Goal: Information Seeking & Learning: Find specific fact

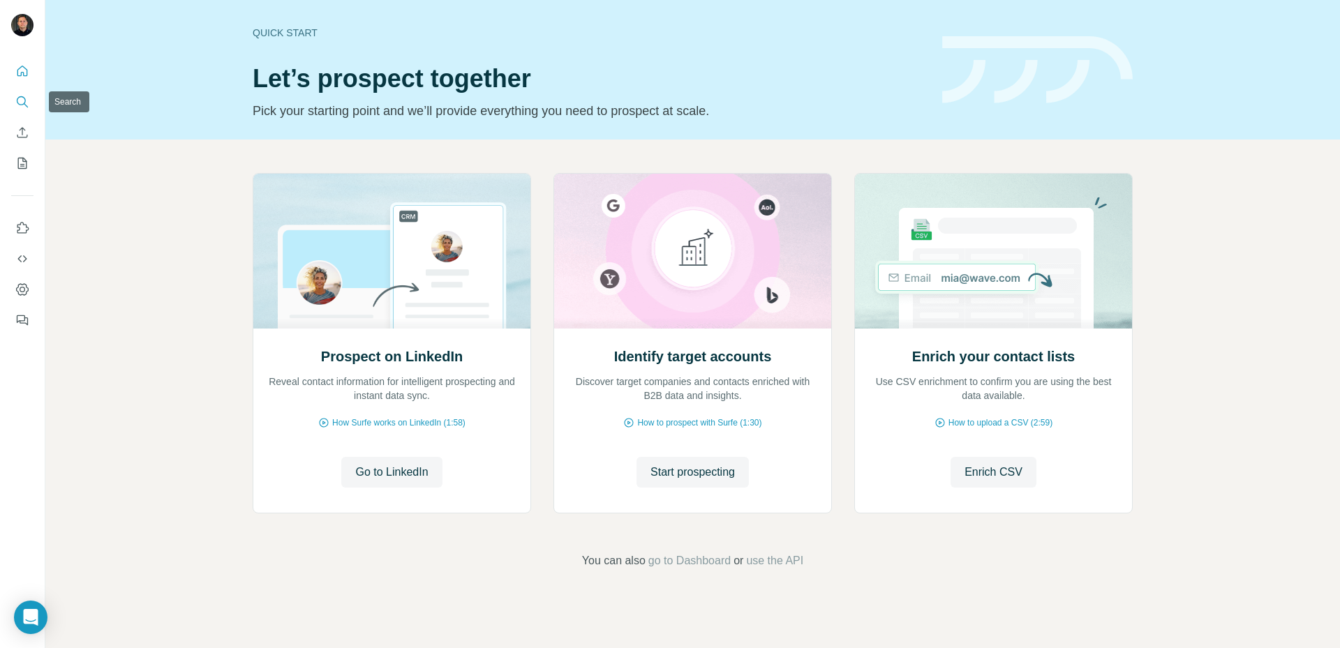
click at [26, 102] on icon "Search" at bounding box center [22, 102] width 14 height 14
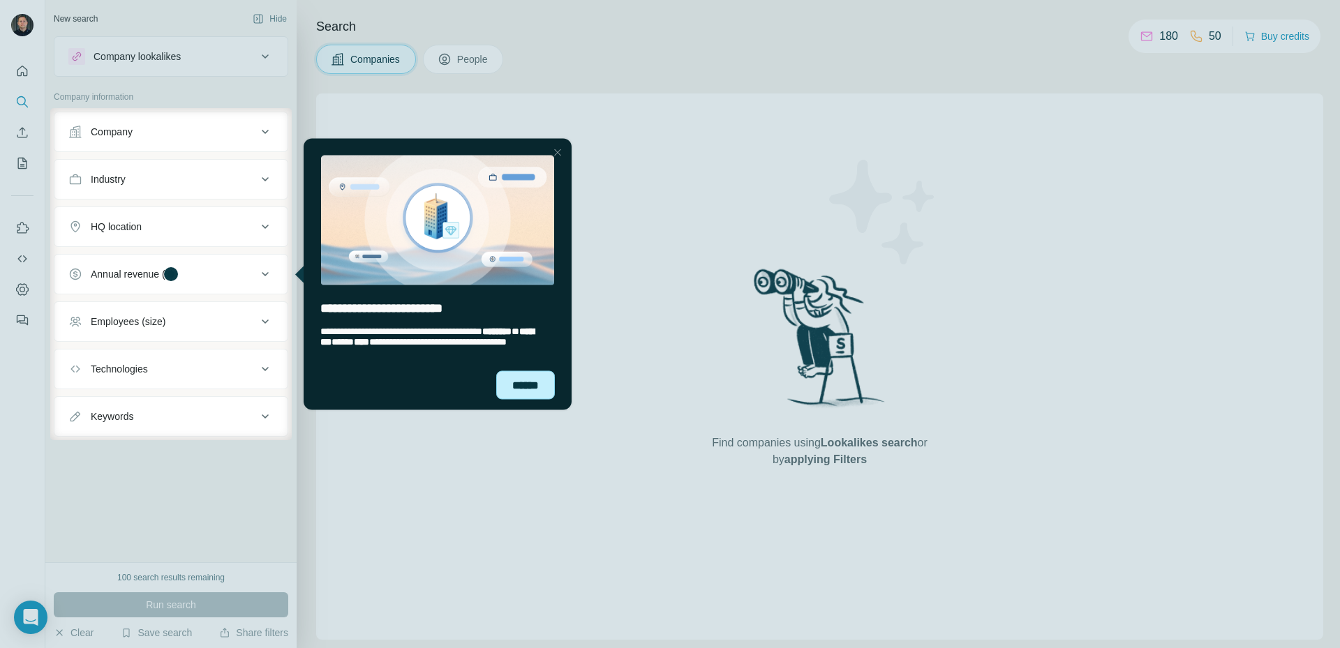
click at [518, 387] on div "******" at bounding box center [525, 384] width 59 height 29
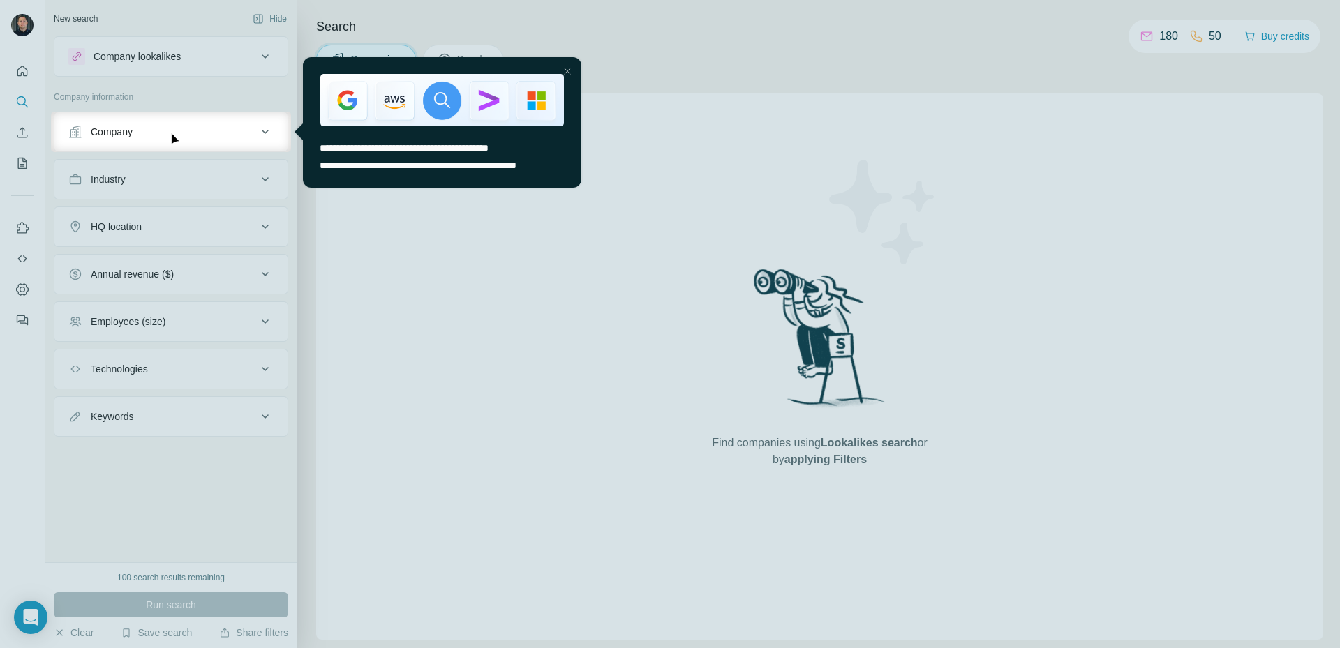
click at [568, 76] on div at bounding box center [567, 71] width 17 height 17
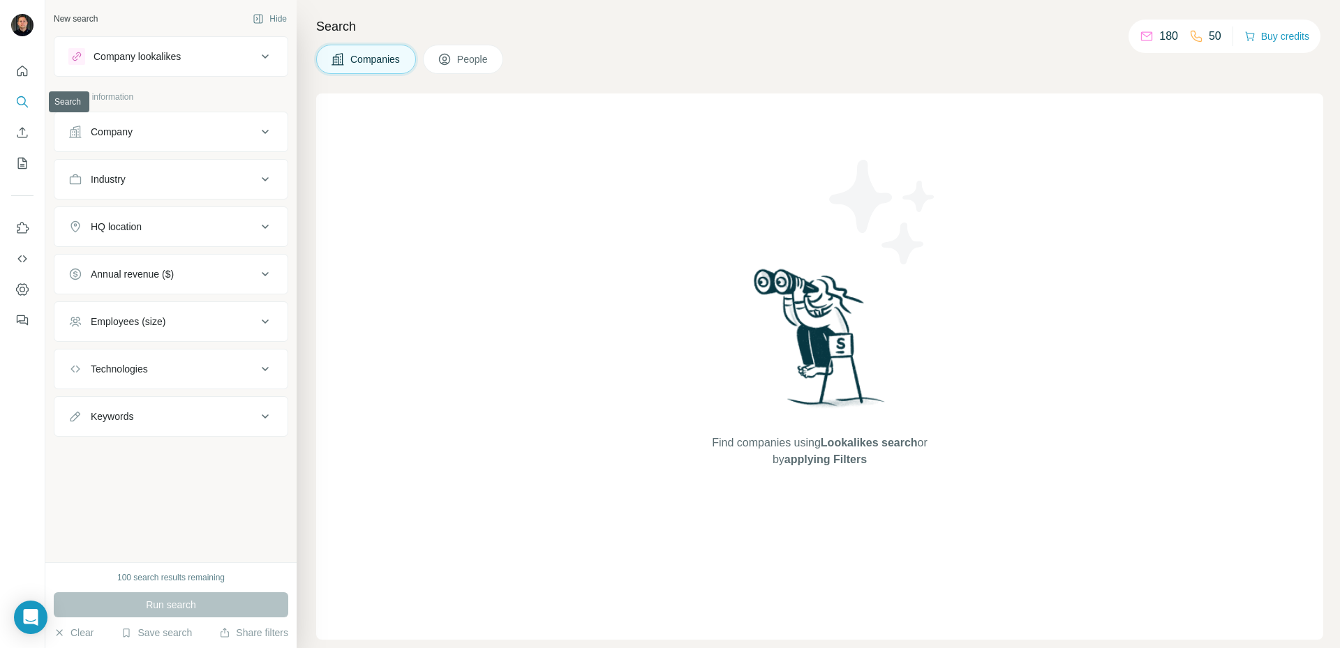
click at [22, 99] on icon "Search" at bounding box center [22, 102] width 14 height 14
click at [384, 166] on div "Find companies using Lookalikes search or by applying Filters" at bounding box center [819, 366] width 1007 height 546
click at [135, 133] on div "Company" at bounding box center [162, 132] width 188 height 14
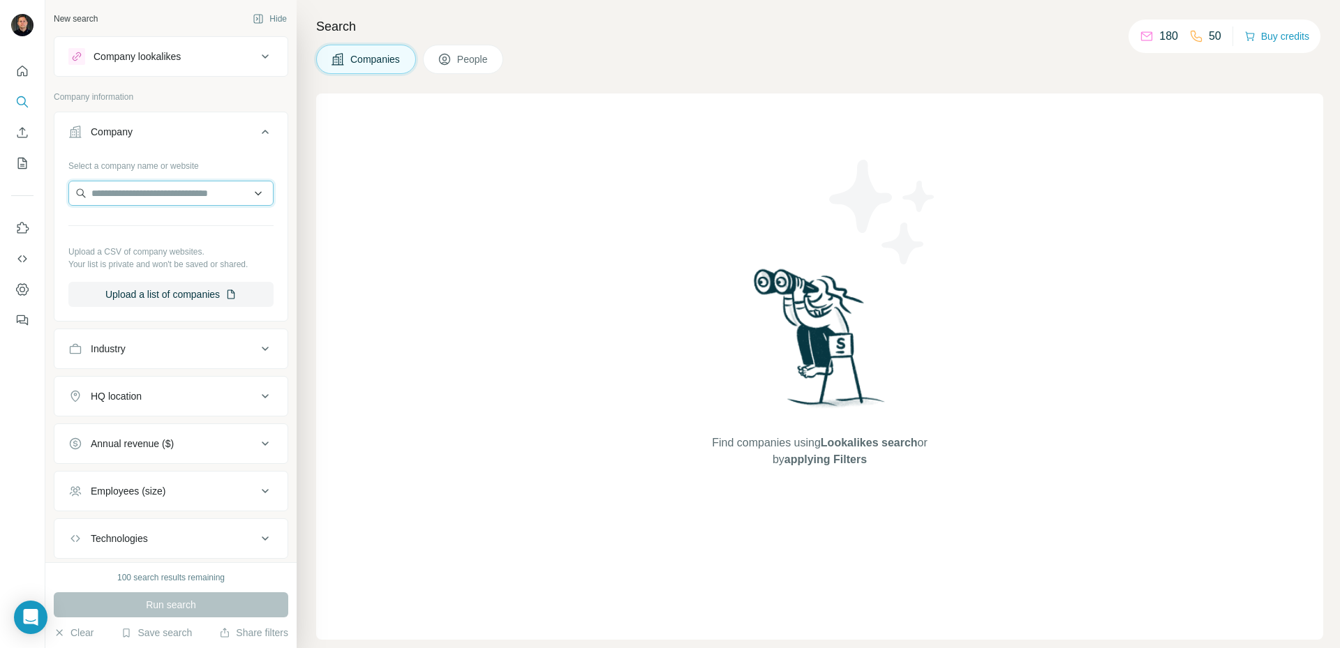
click at [147, 193] on input "text" at bounding box center [170, 193] width 205 height 25
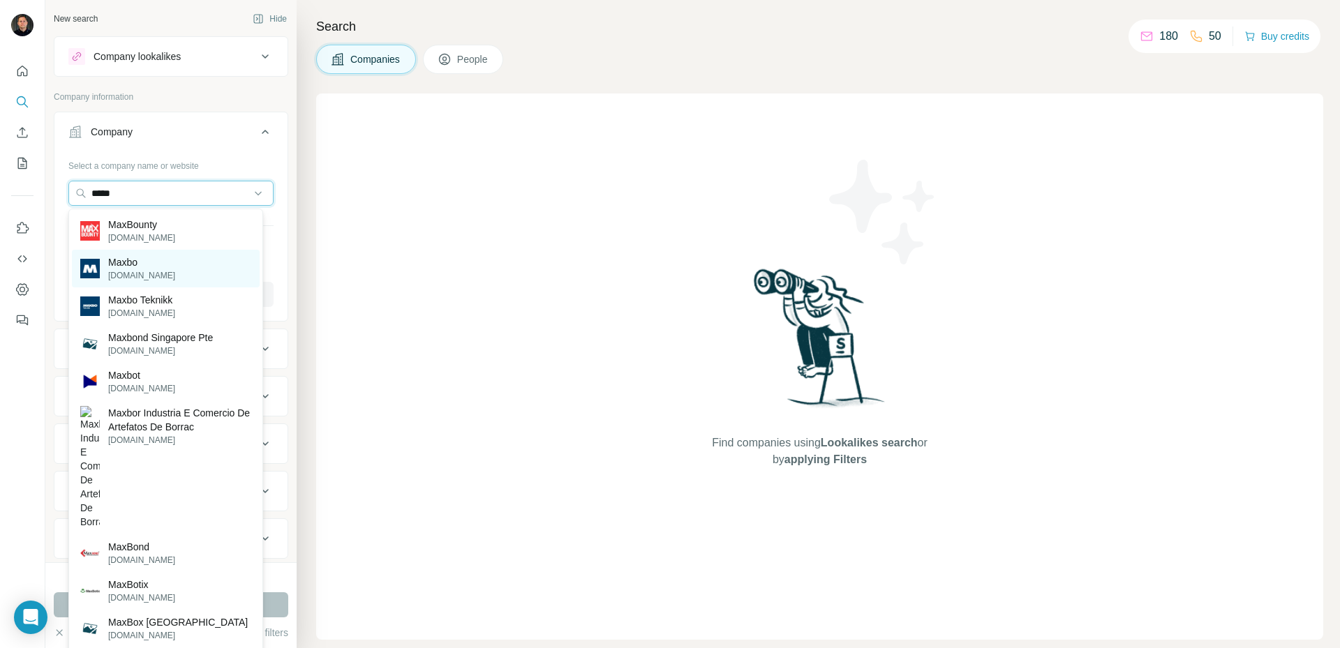
type input "*****"
click at [130, 263] on p "Maxbo" at bounding box center [141, 262] width 67 height 14
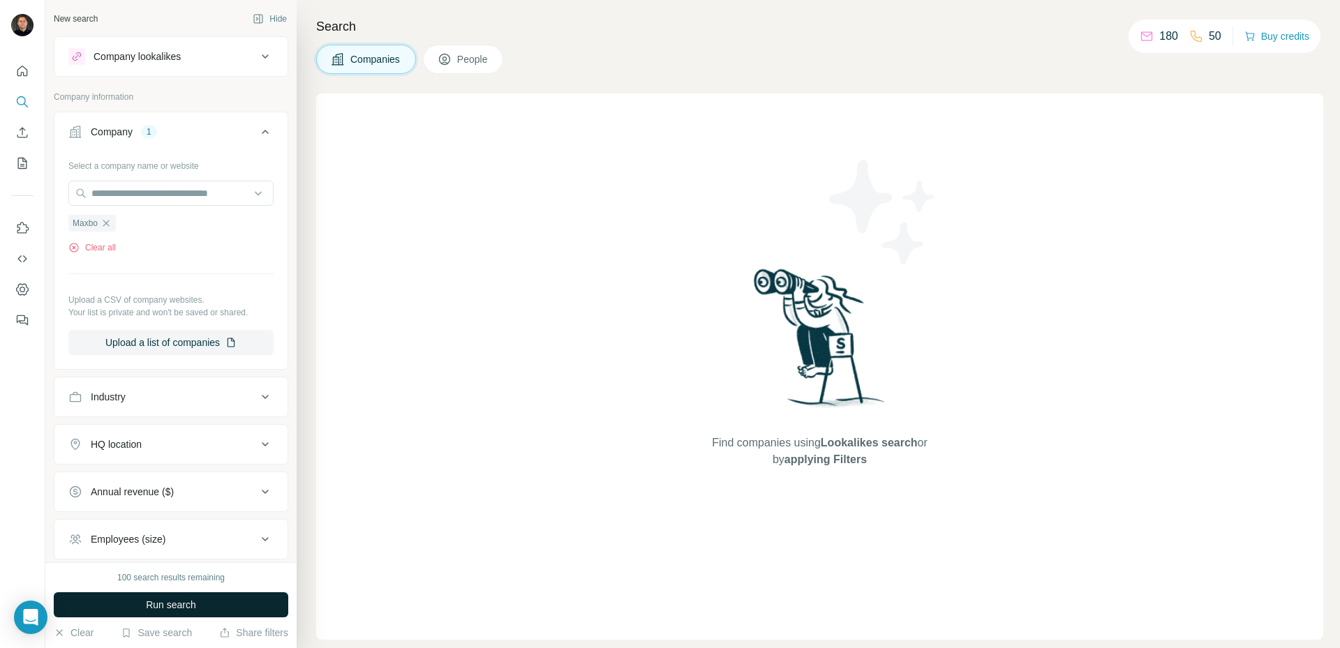
click at [156, 602] on span "Run search" at bounding box center [171, 605] width 50 height 14
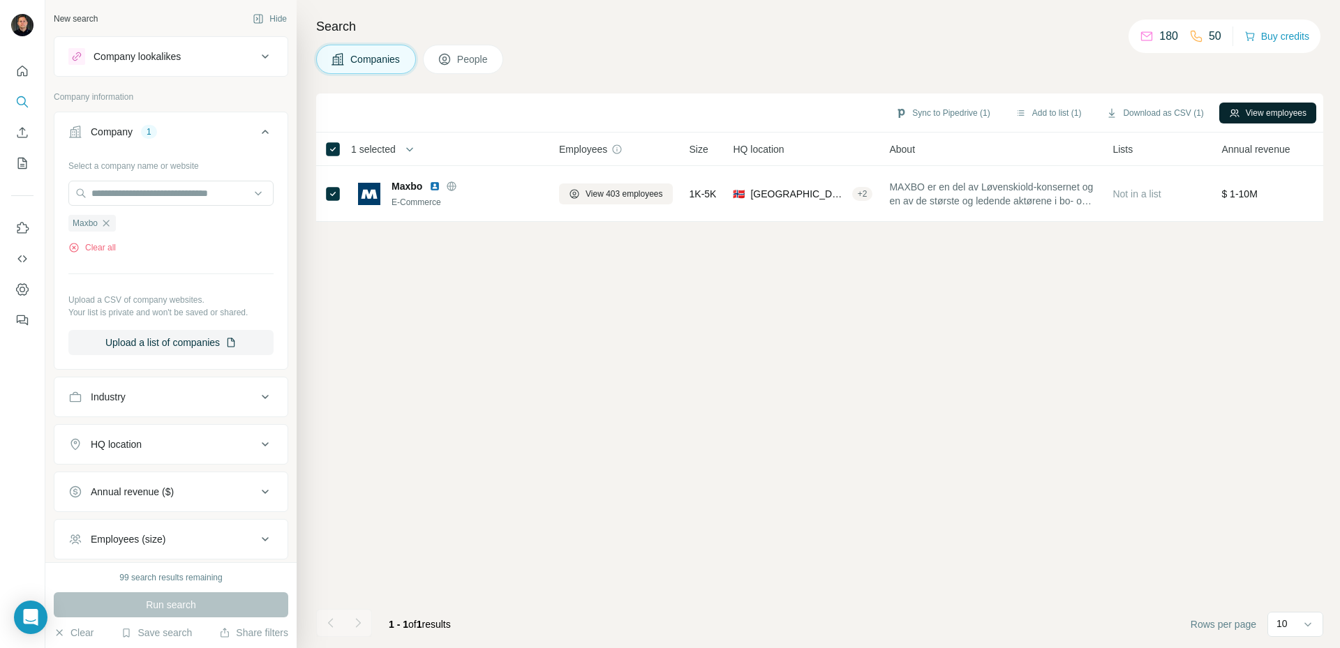
click at [1274, 114] on button "View employees" at bounding box center [1267, 113] width 97 height 21
